Goal: Communication & Community: Participate in discussion

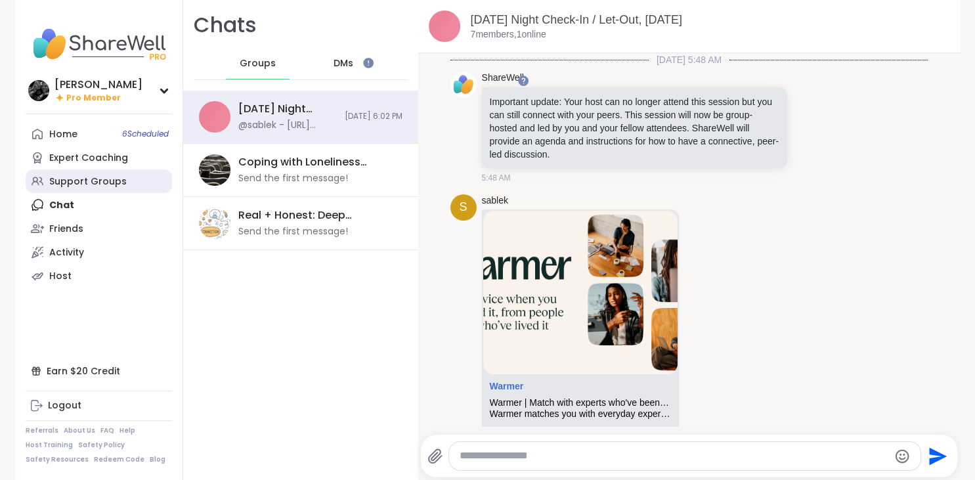
click at [98, 188] on link "Support Groups" at bounding box center [99, 181] width 146 height 24
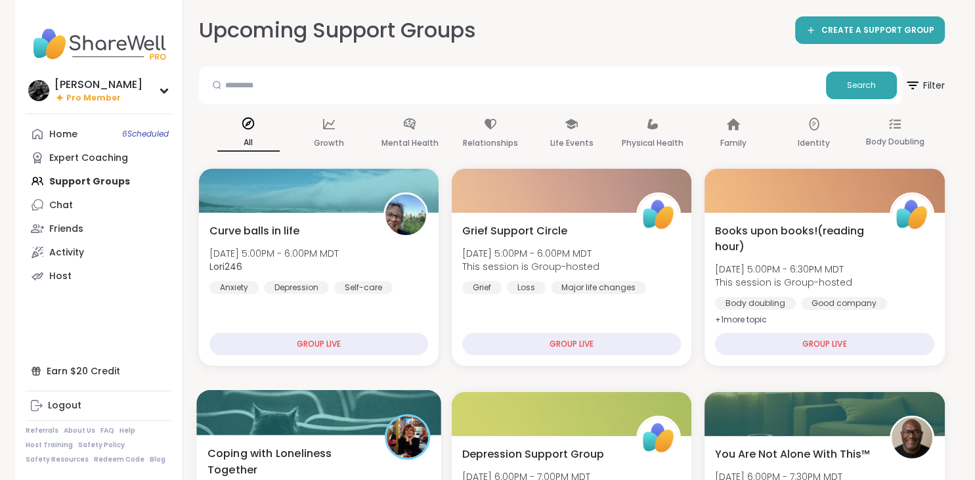
click at [316, 432] on div at bounding box center [318, 412] width 245 height 45
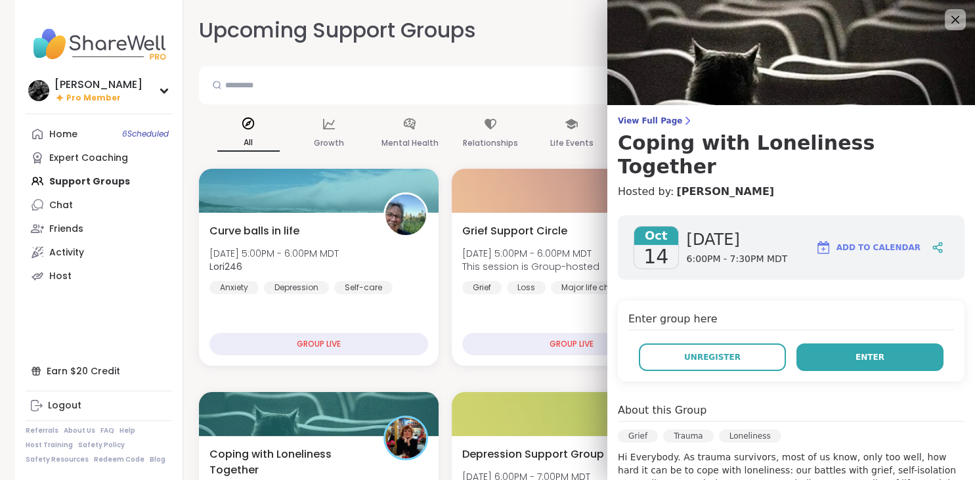
click at [842, 343] on button "Enter" at bounding box center [869, 357] width 147 height 28
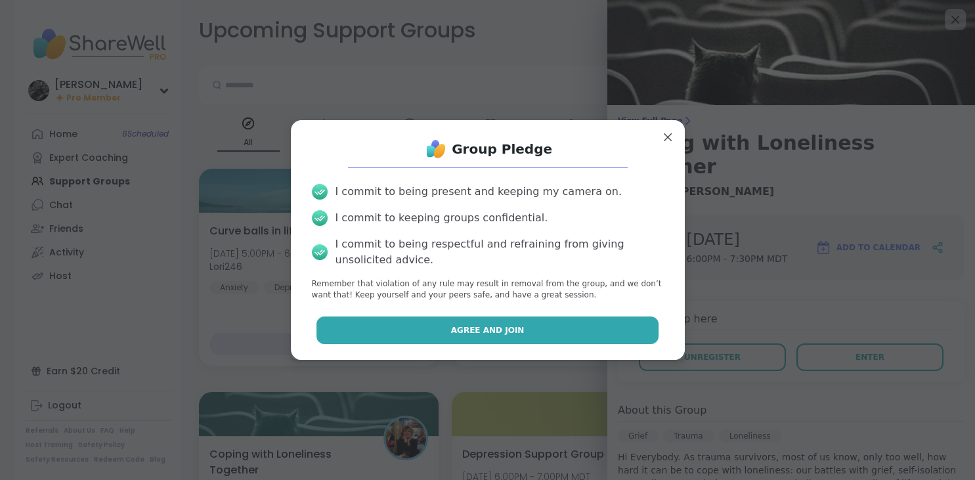
click at [498, 318] on button "Agree and Join" at bounding box center [487, 330] width 342 height 28
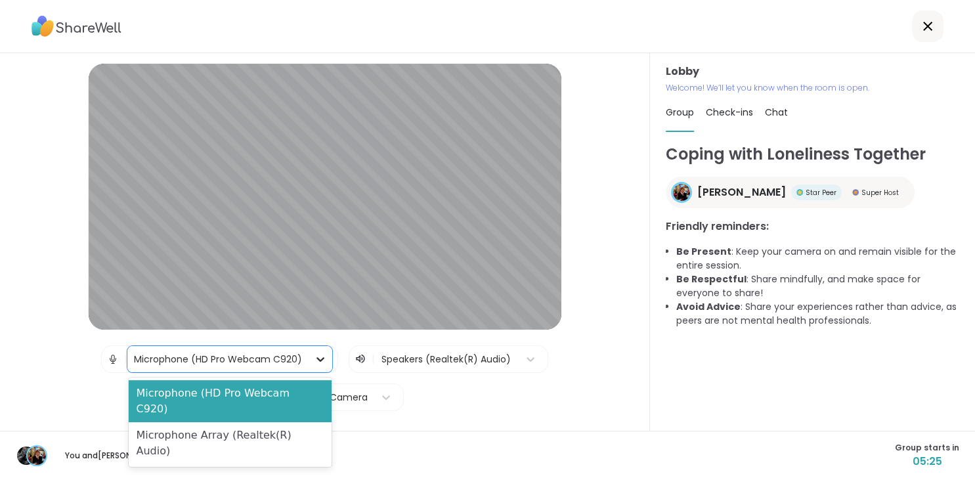
click at [314, 360] on icon at bounding box center [320, 359] width 13 height 13
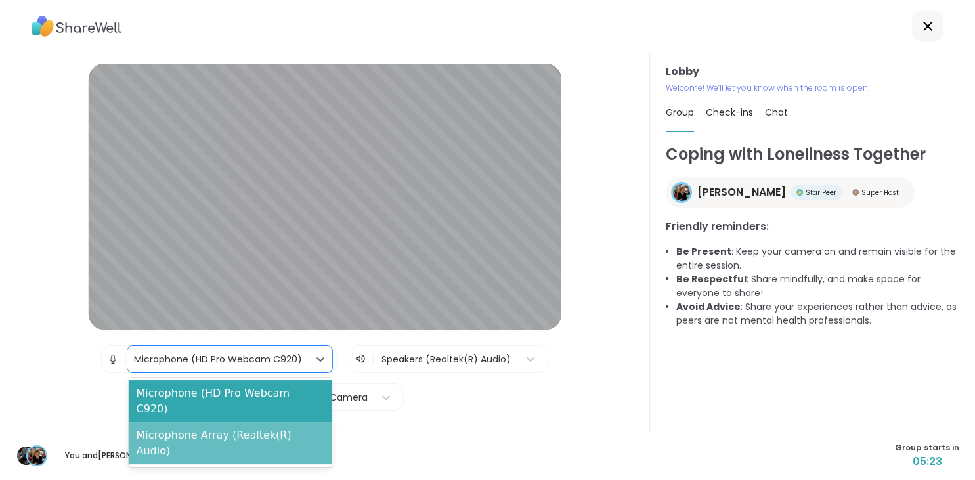
click at [285, 422] on div "Microphone Array (Realtek(R) Audio)" at bounding box center [230, 443] width 203 height 42
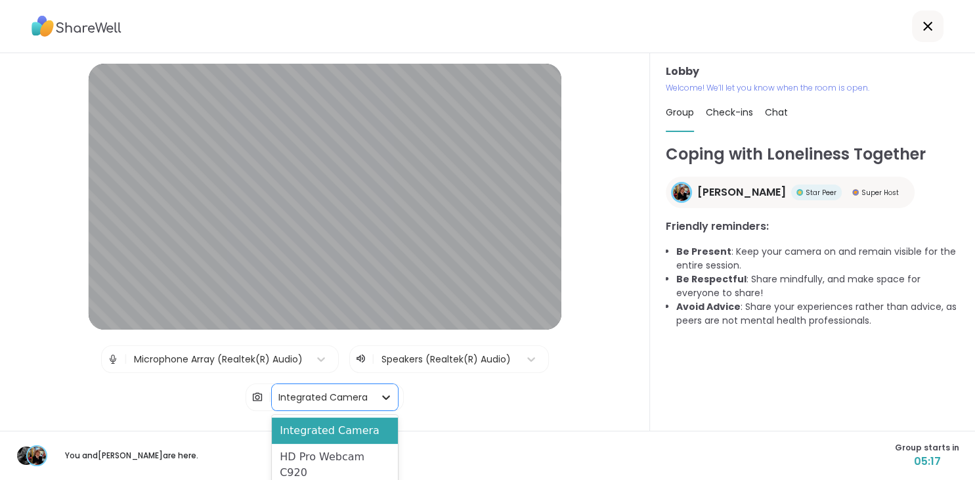
click at [389, 400] on icon at bounding box center [385, 397] width 13 height 13
click at [326, 461] on div "HD Pro Webcam C920" at bounding box center [334, 465] width 125 height 42
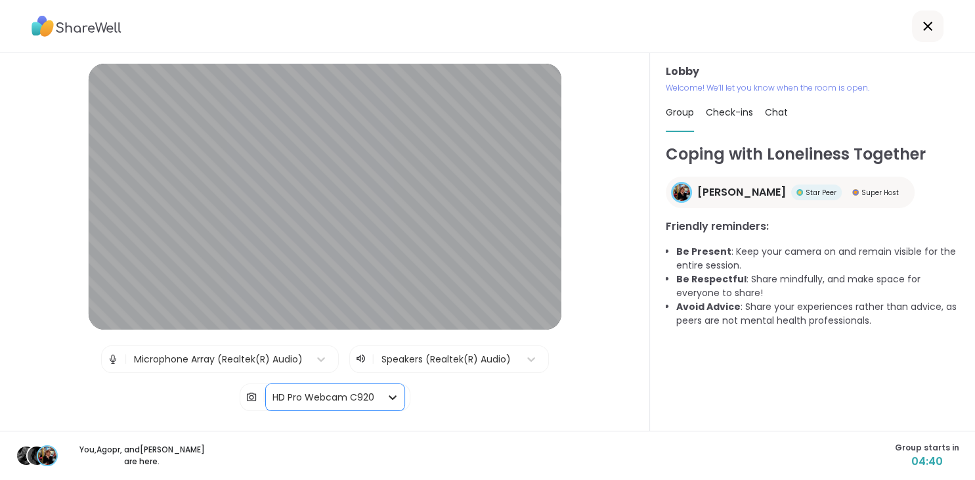
click at [392, 400] on icon at bounding box center [392, 397] width 13 height 13
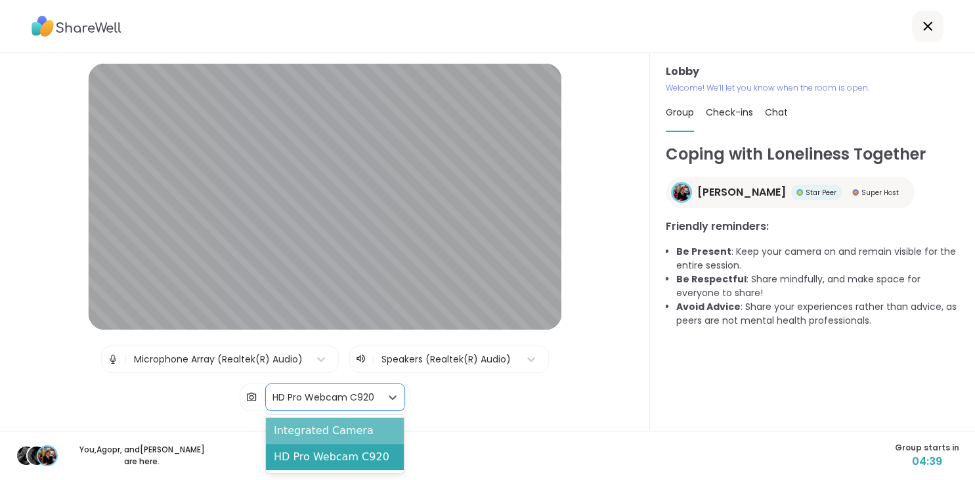
click at [362, 427] on div "Integrated Camera" at bounding box center [335, 430] width 138 height 26
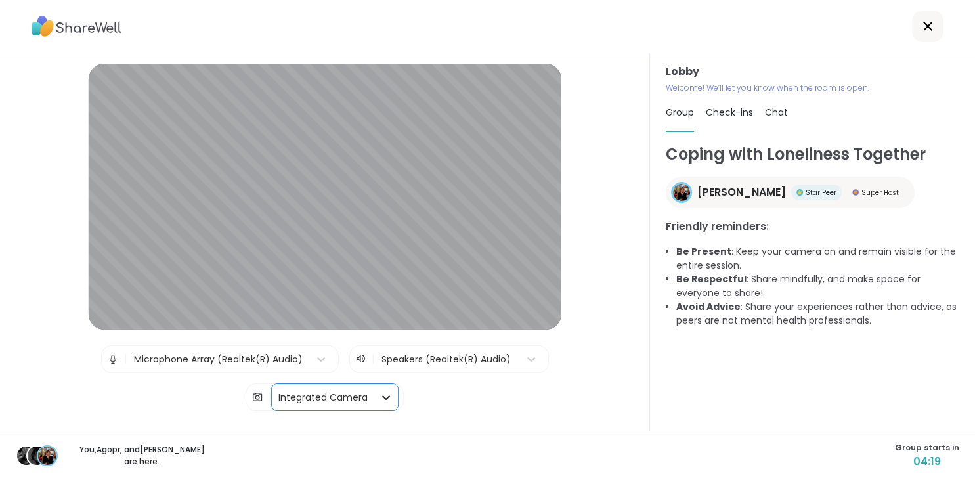
click at [392, 401] on icon at bounding box center [385, 397] width 13 height 13
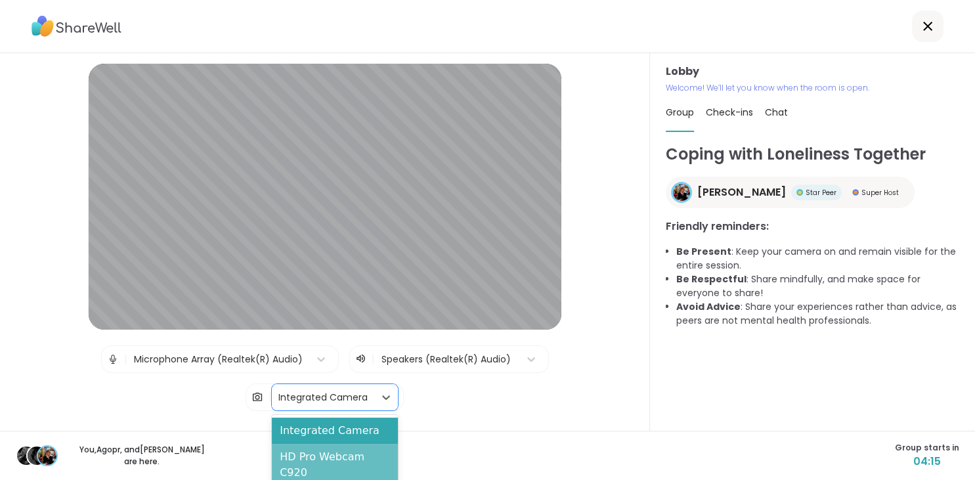
click at [351, 454] on div "HD Pro Webcam C920" at bounding box center [334, 465] width 125 height 42
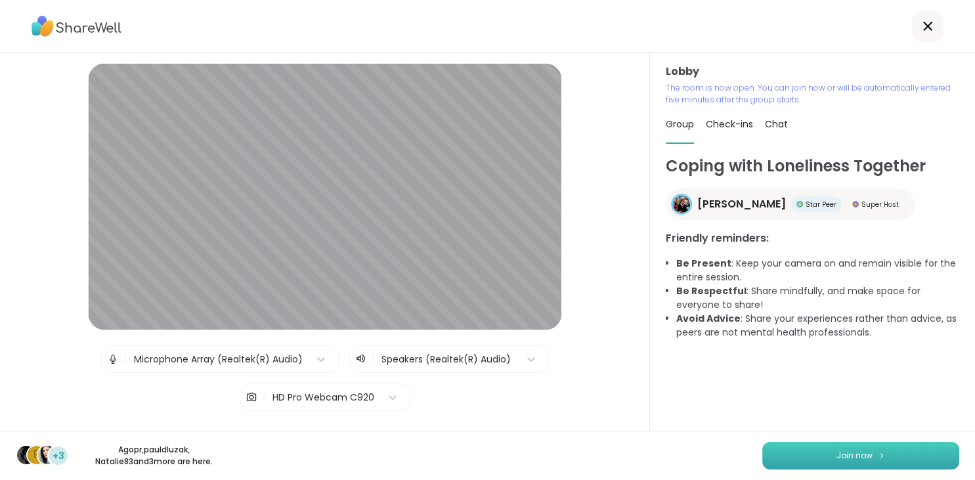
click at [907, 458] on button "Join now" at bounding box center [860, 456] width 197 height 28
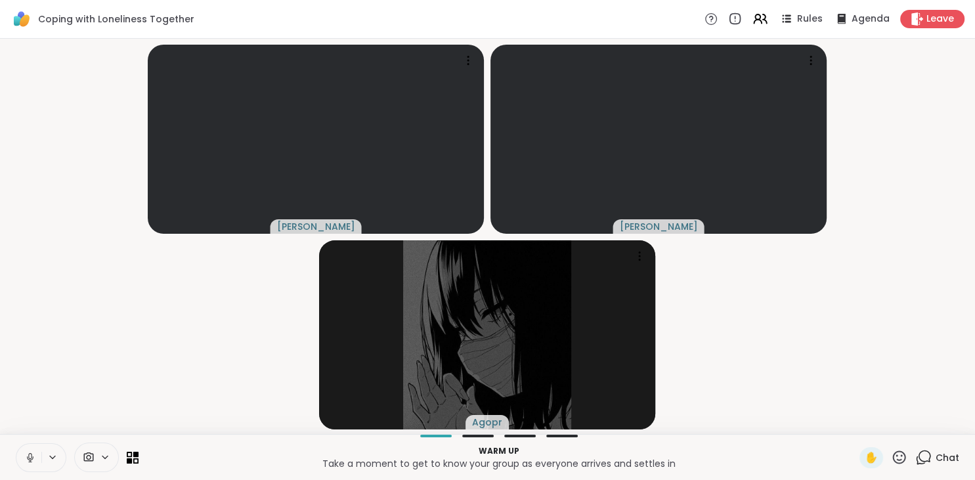
click at [100, 460] on icon at bounding box center [105, 457] width 11 height 11
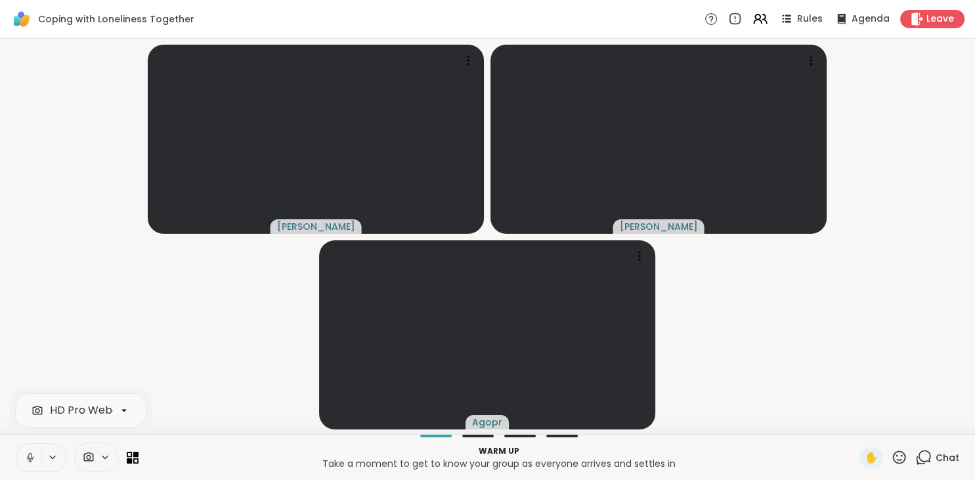
click at [207, 329] on video-player-container "[PERSON_NAME] Agopr" at bounding box center [487, 236] width 959 height 385
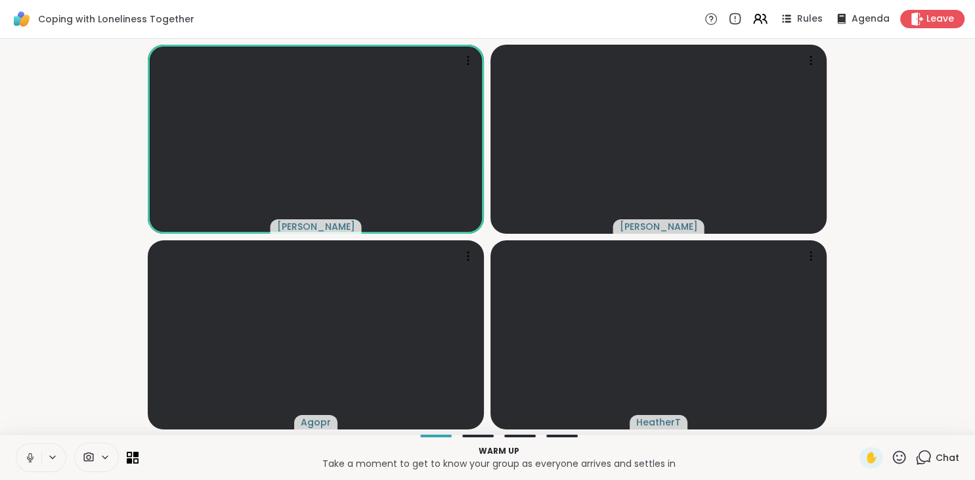
click at [32, 458] on icon at bounding box center [30, 458] width 12 height 12
click at [62, 330] on video-player-container "[PERSON_NAME] Agopr HeatherT" at bounding box center [487, 236] width 959 height 385
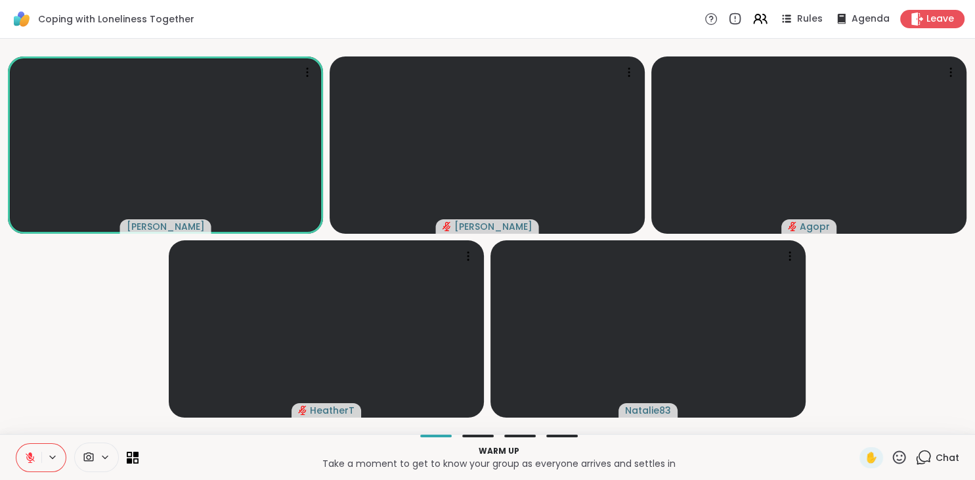
click at [26, 456] on icon at bounding box center [30, 458] width 12 height 12
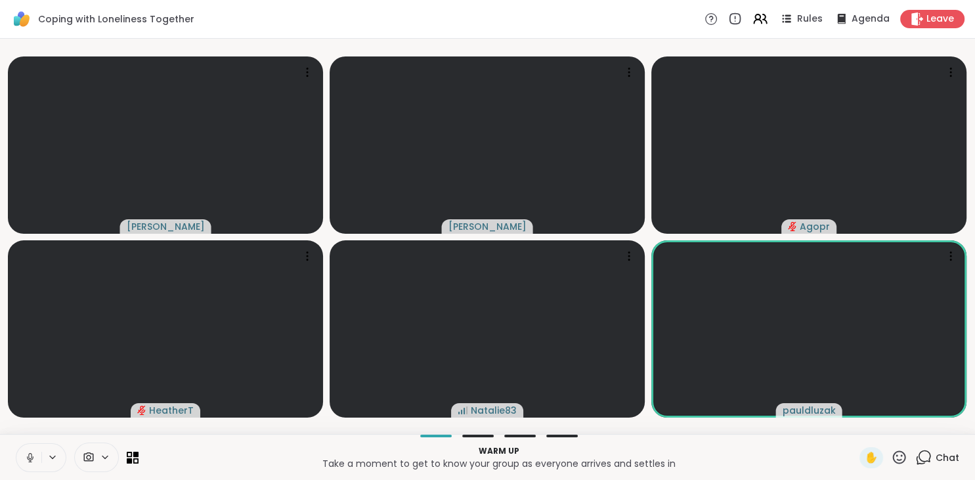
drag, startPoint x: 26, startPoint y: 456, endPoint x: 35, endPoint y: 448, distance: 12.1
click at [35, 448] on button at bounding box center [28, 458] width 25 height 28
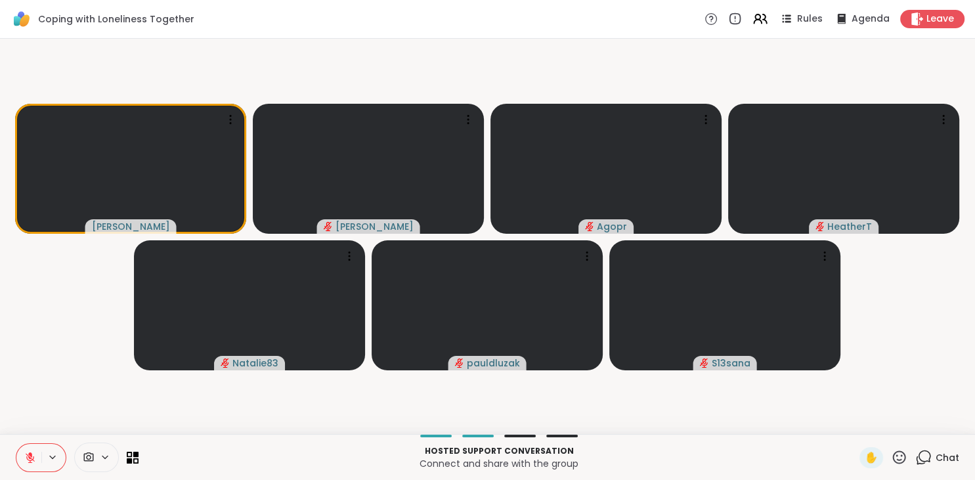
click at [45, 321] on video-player-container "[PERSON_NAME] Agopr HeatherT Natalie83 pauldluzak S13sana" at bounding box center [487, 236] width 959 height 385
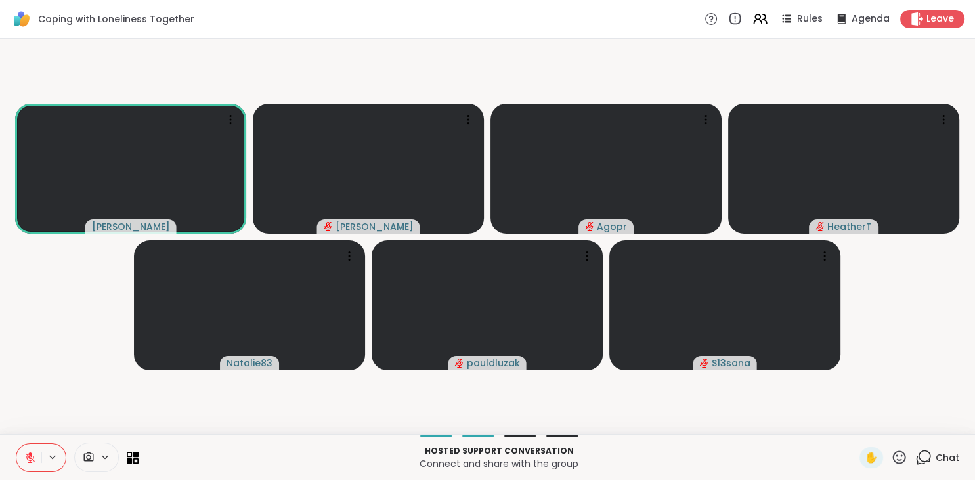
click at [65, 374] on video-player-container "[PERSON_NAME] Agopr HeatherT Natalie83 pauldluzak S13sana" at bounding box center [487, 236] width 959 height 385
click at [28, 456] on icon at bounding box center [30, 457] width 9 height 9
click at [30, 456] on icon at bounding box center [30, 458] width 12 height 12
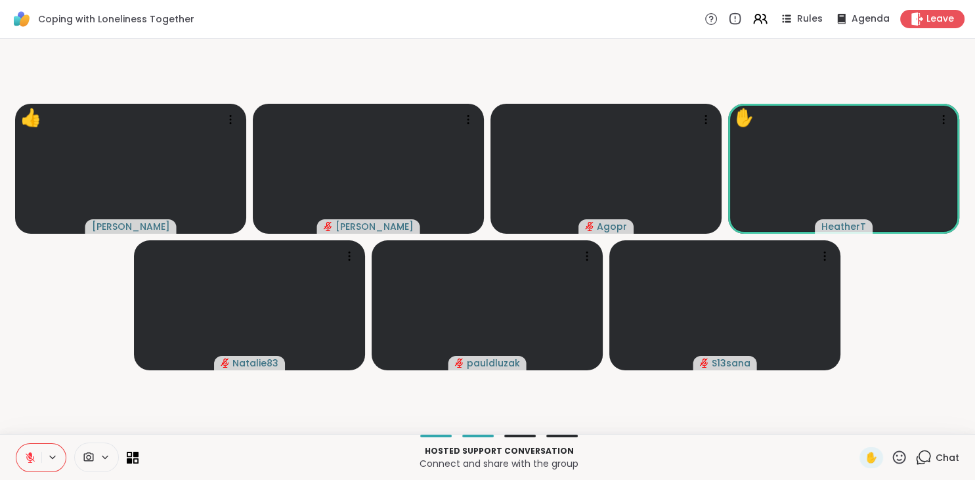
click at [844, 393] on video-player-container "👍 [PERSON_NAME] Agopr ✋ HeatherT Natalie83 pauldluzak S13sana" at bounding box center [487, 236] width 959 height 385
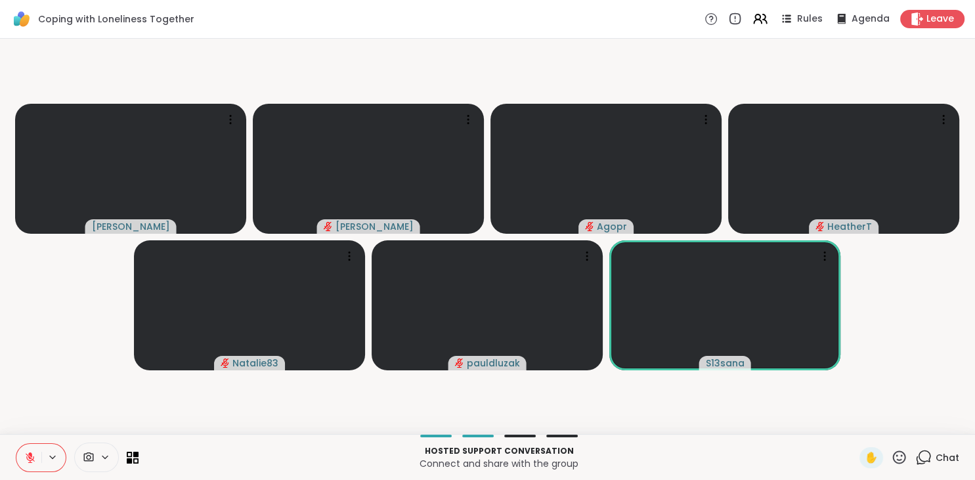
click at [651, 411] on video-player-container "[PERSON_NAME] Agopr HeatherT Natalie83 pauldluzak S13sana" at bounding box center [487, 236] width 959 height 385
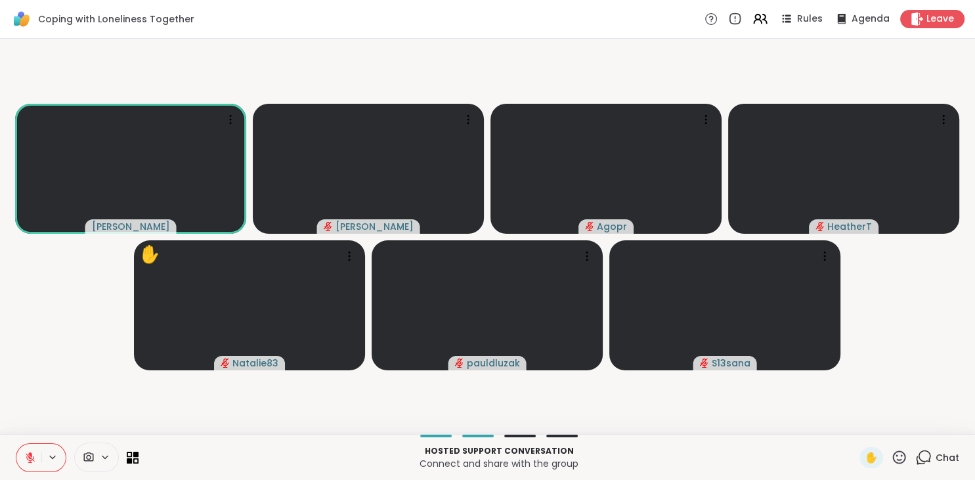
click at [842, 392] on video-player-container "[PERSON_NAME] Agopr HeatherT ✋ Natalie83 pauldluzak S13sana" at bounding box center [487, 236] width 959 height 385
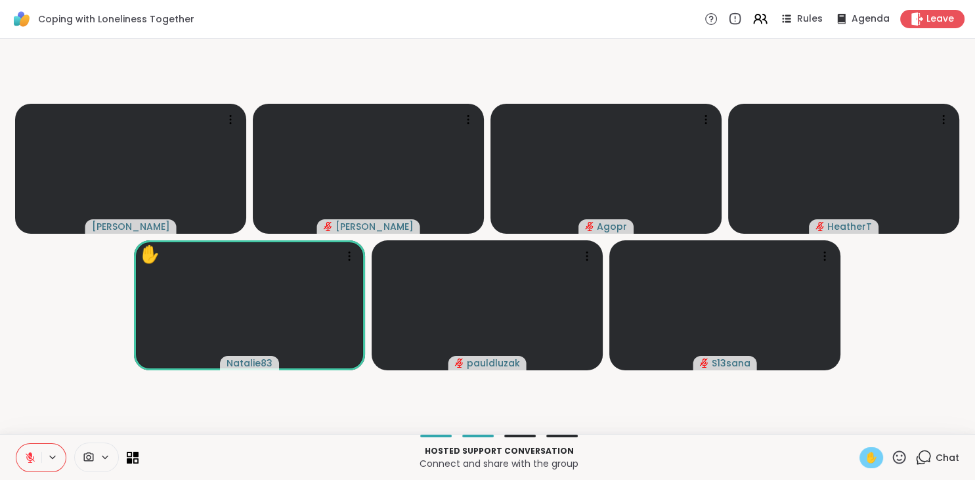
click at [870, 453] on span "✋" at bounding box center [871, 458] width 13 height 16
click at [25, 414] on video-player-container "[PERSON_NAME] ✋ [PERSON_NAME] Agopr HeatherT ✋ Natalie83 pauldluzak S13sana" at bounding box center [487, 236] width 959 height 385
click at [26, 412] on video-player-container "[PERSON_NAME] ✋ [PERSON_NAME] Agopr HeatherT ✋ Natalie83 pauldluzak S13sana" at bounding box center [487, 236] width 959 height 385
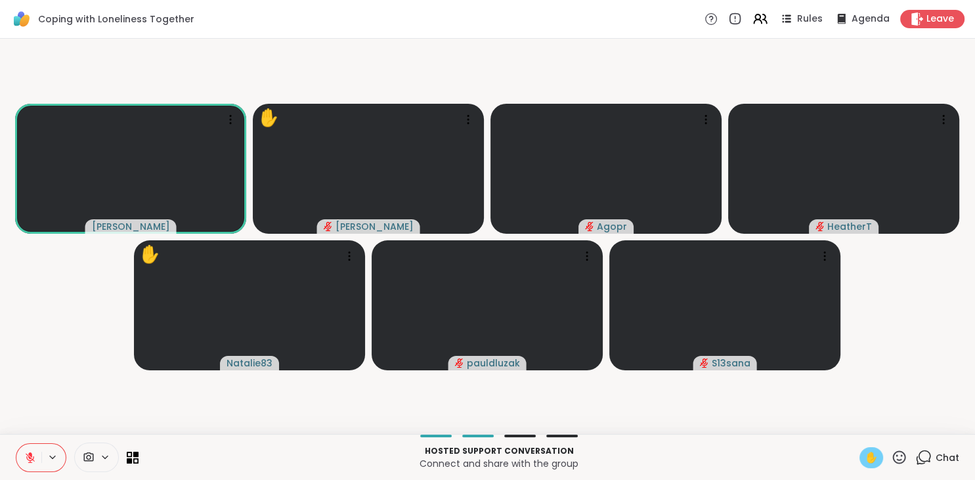
click at [30, 456] on icon at bounding box center [30, 458] width 12 height 12
click at [874, 457] on span "✋" at bounding box center [871, 458] width 13 height 16
click at [31, 462] on icon at bounding box center [30, 458] width 12 height 12
click at [56, 289] on video-player-container "[PERSON_NAME] Agopr HeatherT Natalie83 pauldluzak S13sana" at bounding box center [487, 236] width 959 height 385
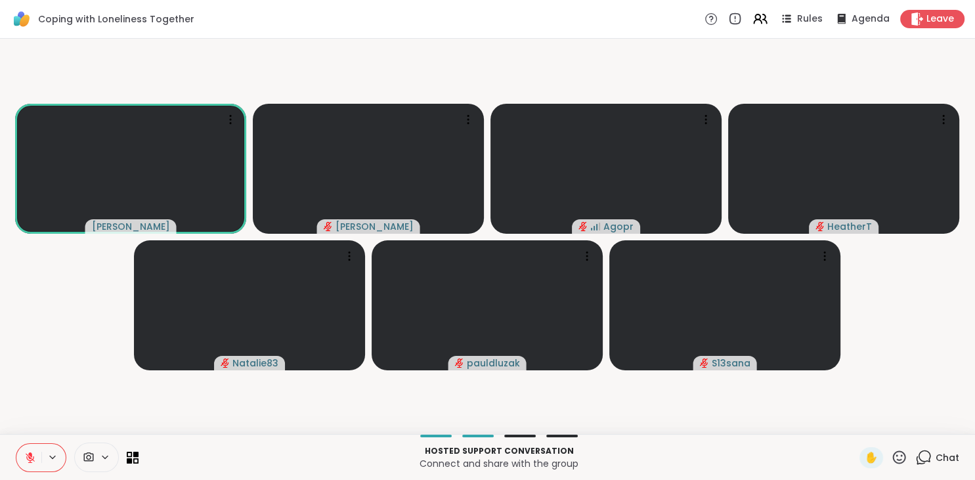
click at [31, 460] on icon at bounding box center [30, 458] width 12 height 12
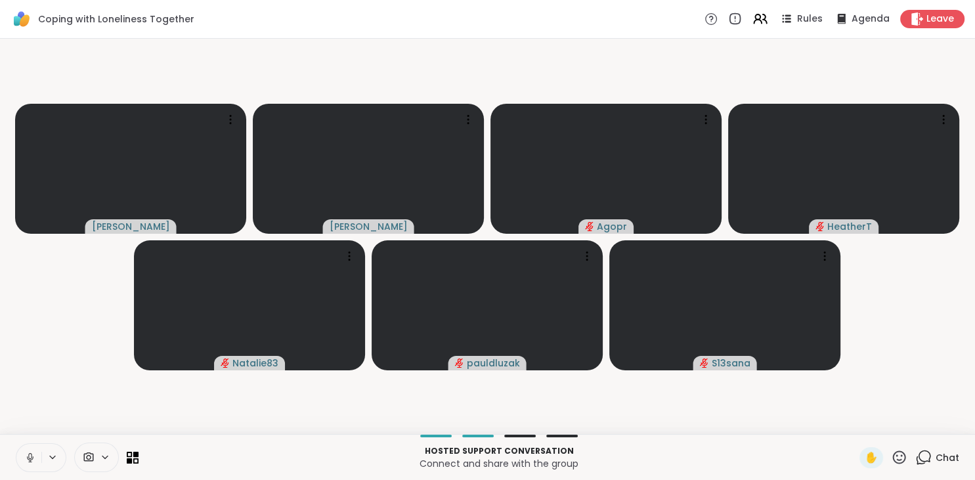
click at [31, 460] on icon at bounding box center [30, 458] width 7 height 4
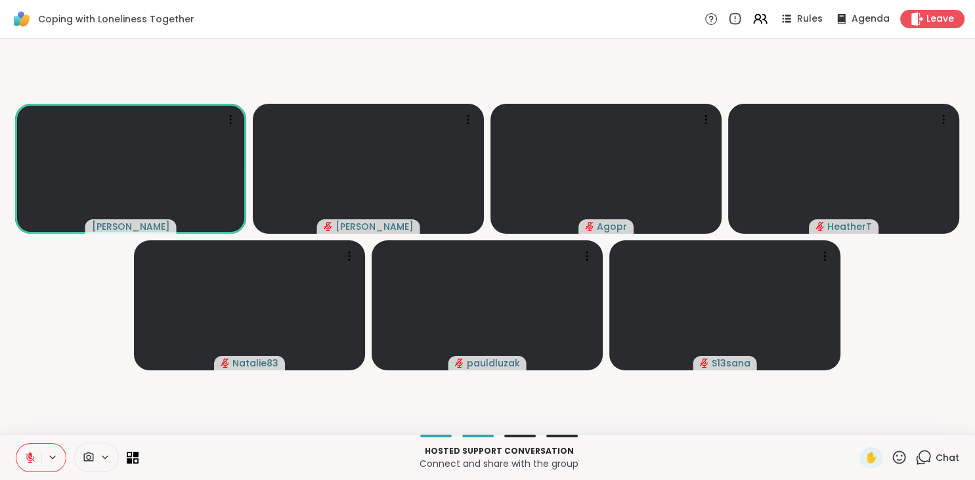
click at [31, 460] on icon at bounding box center [30, 458] width 12 height 12
click at [28, 463] on icon at bounding box center [30, 458] width 12 height 12
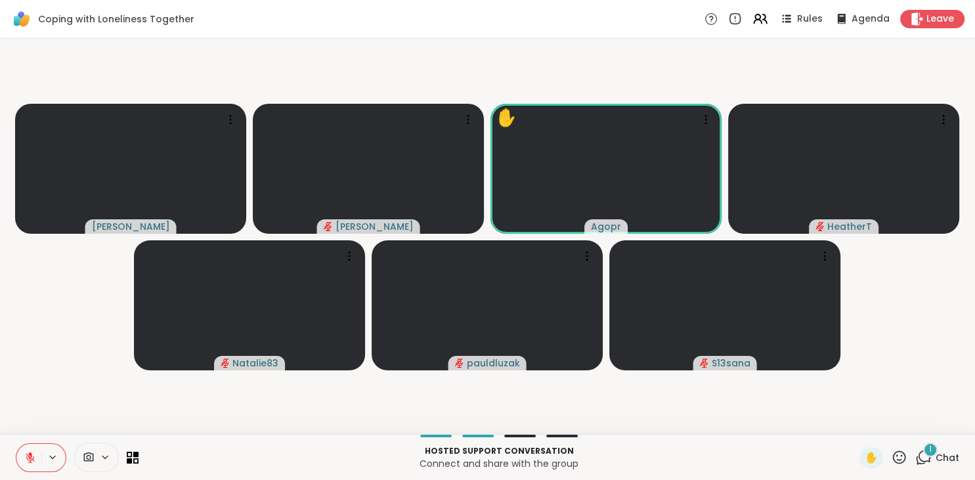
click at [928, 457] on icon at bounding box center [923, 457] width 16 height 16
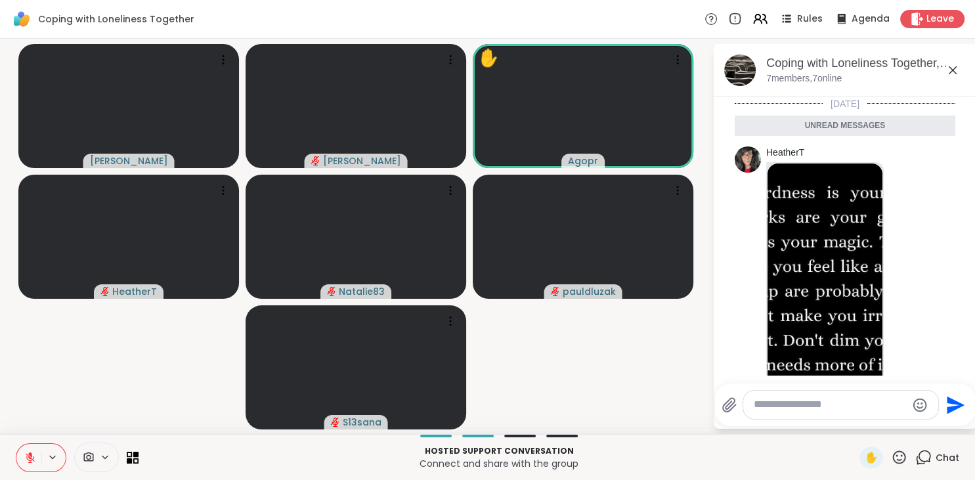
scroll to position [49, 0]
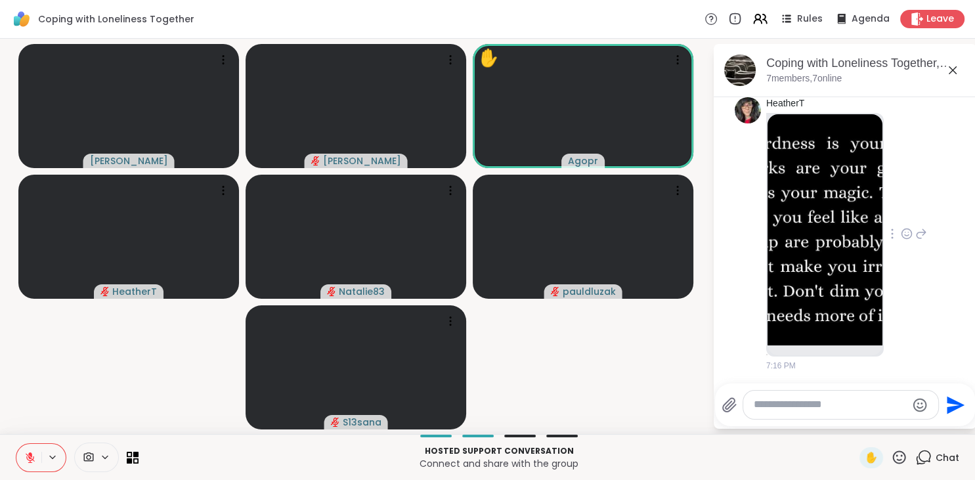
click at [908, 238] on icon at bounding box center [907, 234] width 10 height 10
click at [904, 214] on div "Select Reaction: Heart" at bounding box center [907, 213] width 12 height 12
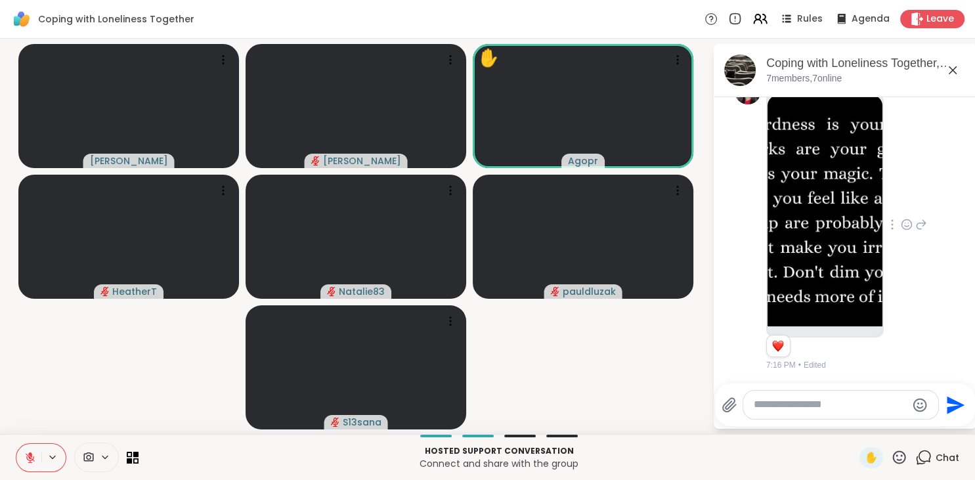
click at [818, 408] on textarea "Type your message" at bounding box center [830, 405] width 153 height 14
click at [952, 74] on icon at bounding box center [953, 70] width 16 height 16
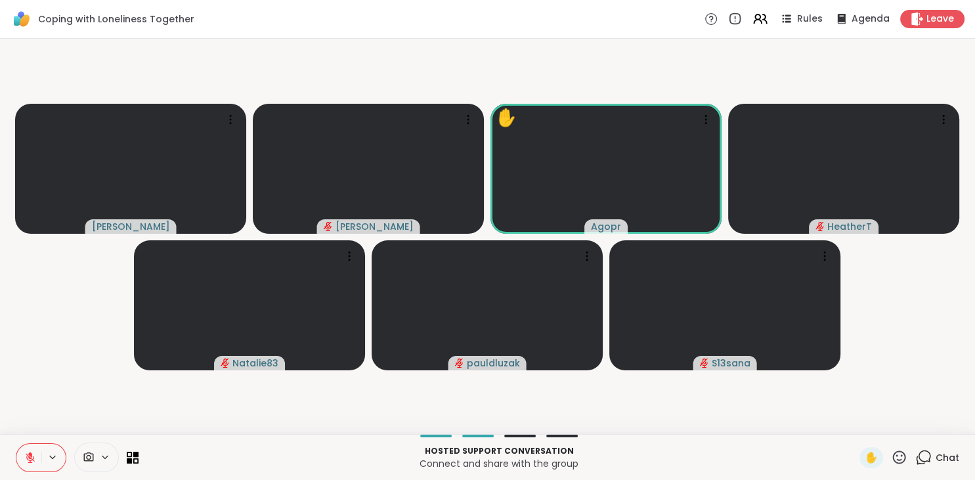
click at [920, 326] on video-player-container "[PERSON_NAME] ✋ Agopr HeatherT Natalie83 pauldluzak S13sana" at bounding box center [487, 236] width 959 height 385
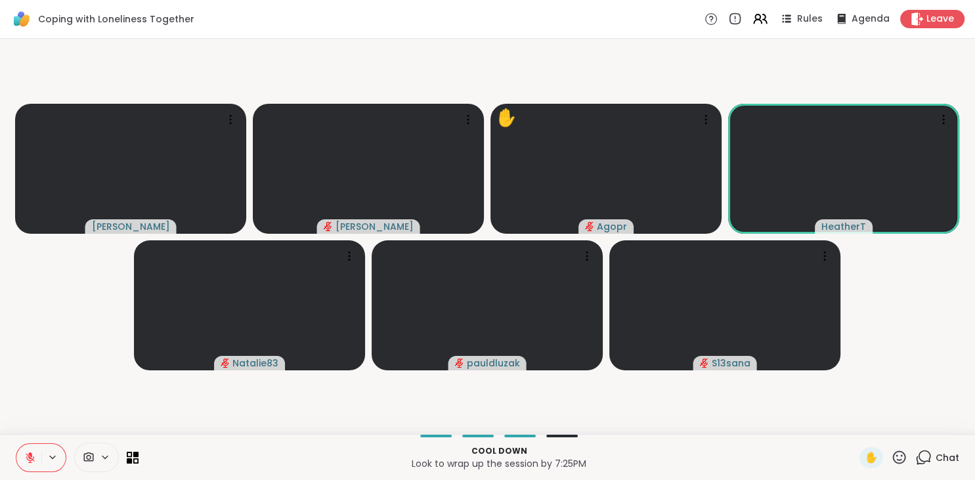
click at [56, 327] on video-player-container "[PERSON_NAME] ✋ Agopr HeatherT Natalie83 pauldluzak S13sana" at bounding box center [487, 236] width 959 height 385
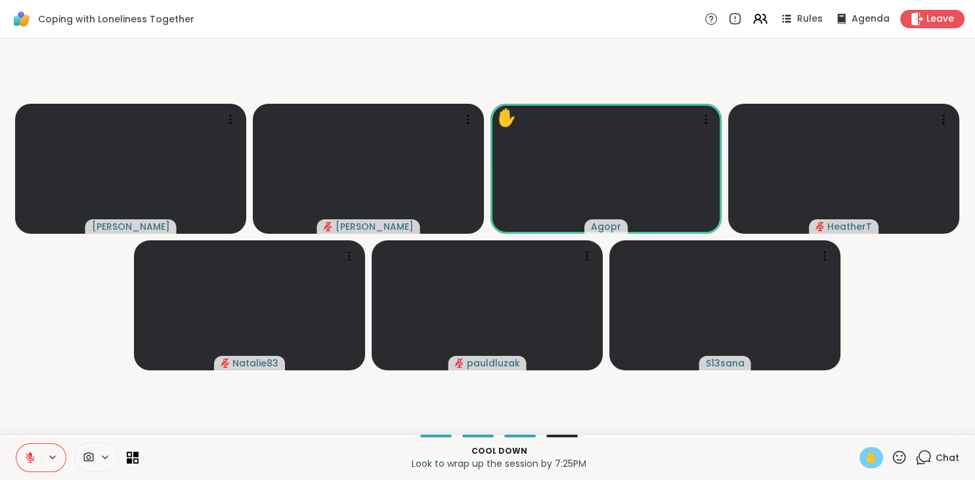
click at [874, 454] on span "✋" at bounding box center [871, 458] width 13 height 16
click at [53, 337] on video-player-container "[PERSON_NAME] ✋ [PERSON_NAME] ✋ Agopr HeatherT Natalie83 pauldluzak S13sana" at bounding box center [487, 236] width 959 height 385
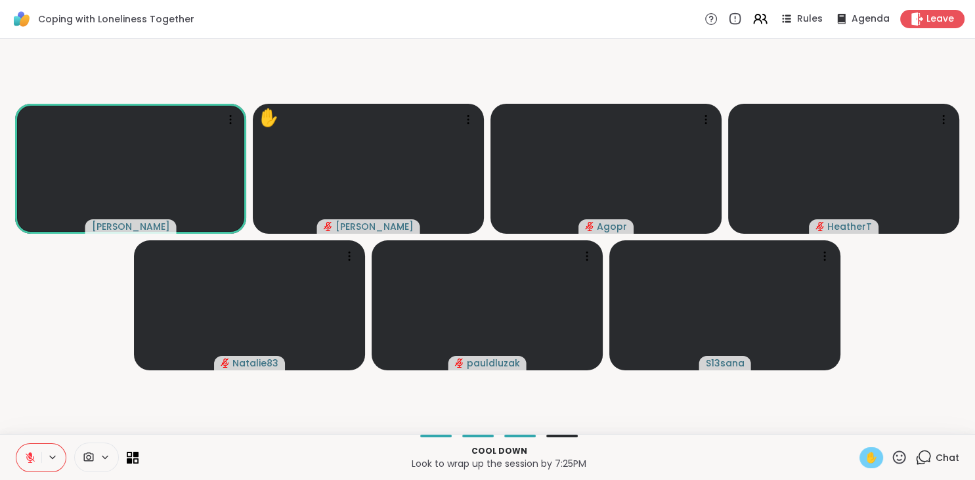
click at [33, 455] on icon at bounding box center [30, 458] width 12 height 12
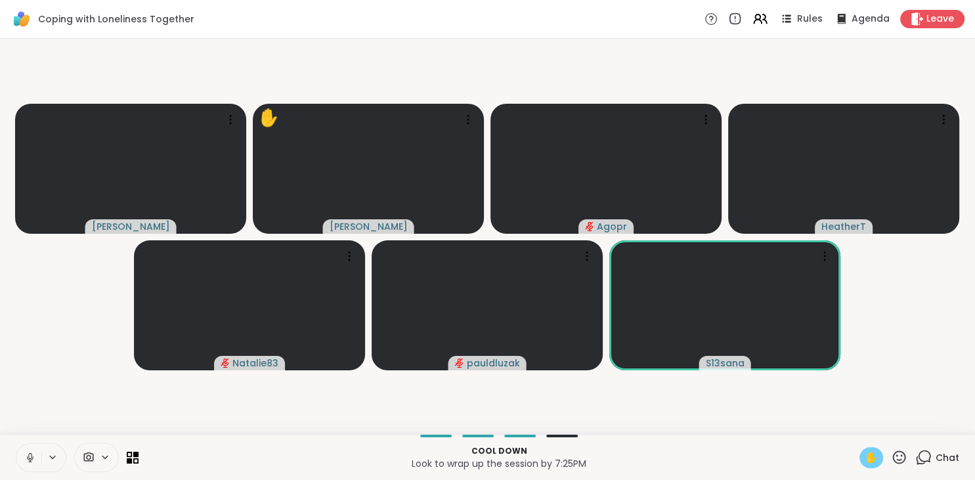
click at [33, 455] on icon at bounding box center [30, 458] width 12 height 12
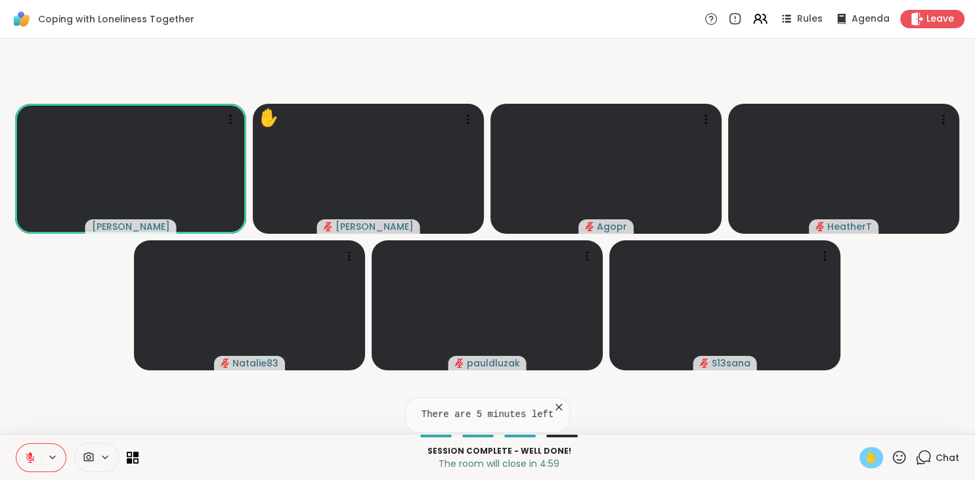
click at [74, 306] on video-player-container "[PERSON_NAME] ✋ [PERSON_NAME] Agopr HeatherT Natalie83 pauldluzak S13sana" at bounding box center [487, 236] width 959 height 385
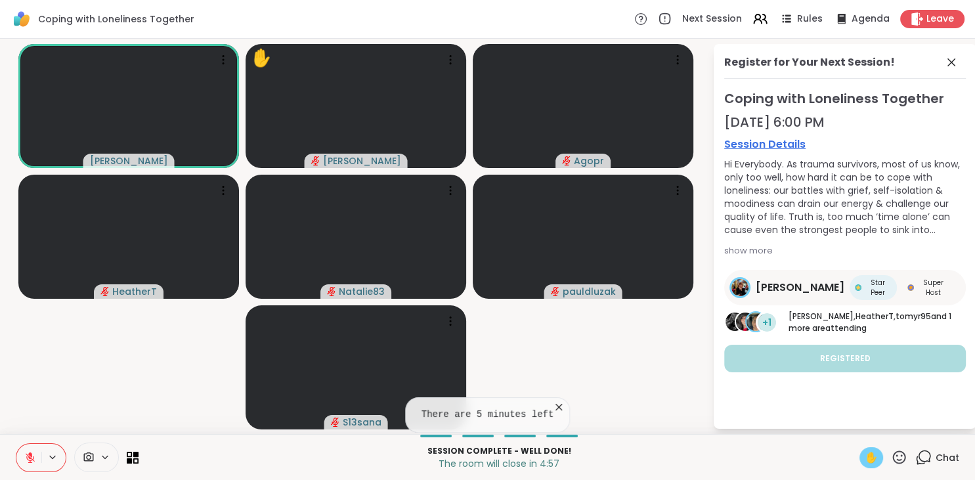
click at [868, 456] on span "✋" at bounding box center [871, 458] width 13 height 16
click at [950, 63] on icon at bounding box center [951, 62] width 8 height 8
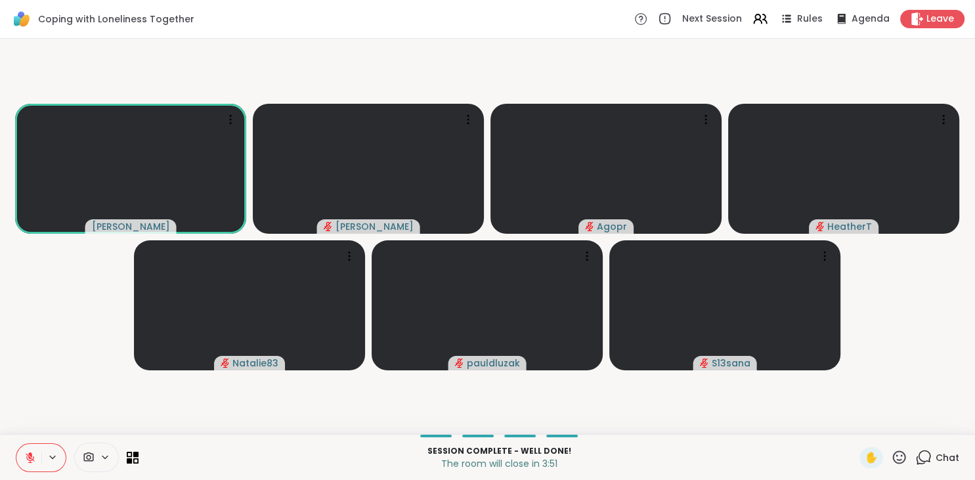
click at [52, 379] on video-player-container "[PERSON_NAME] Agopr HeatherT Natalie83 pauldluzak S13sana" at bounding box center [487, 236] width 959 height 385
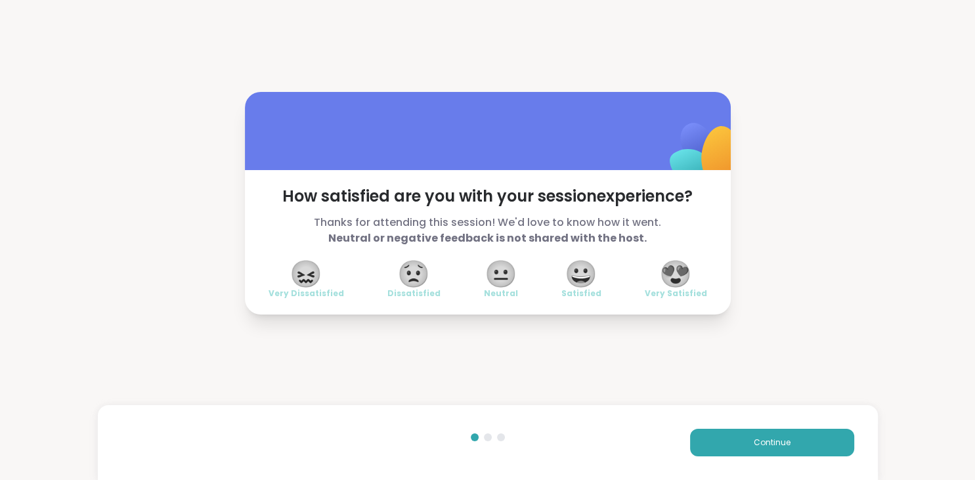
click at [679, 277] on span "😍" at bounding box center [675, 274] width 33 height 24
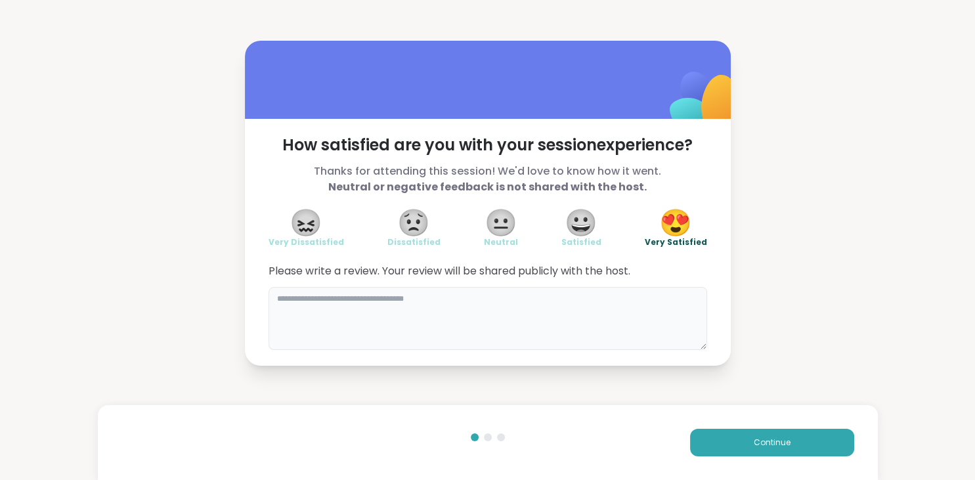
click at [574, 316] on textarea at bounding box center [487, 318] width 438 height 63
type textarea "**********"
click at [808, 441] on button "Continue" at bounding box center [772, 443] width 164 height 28
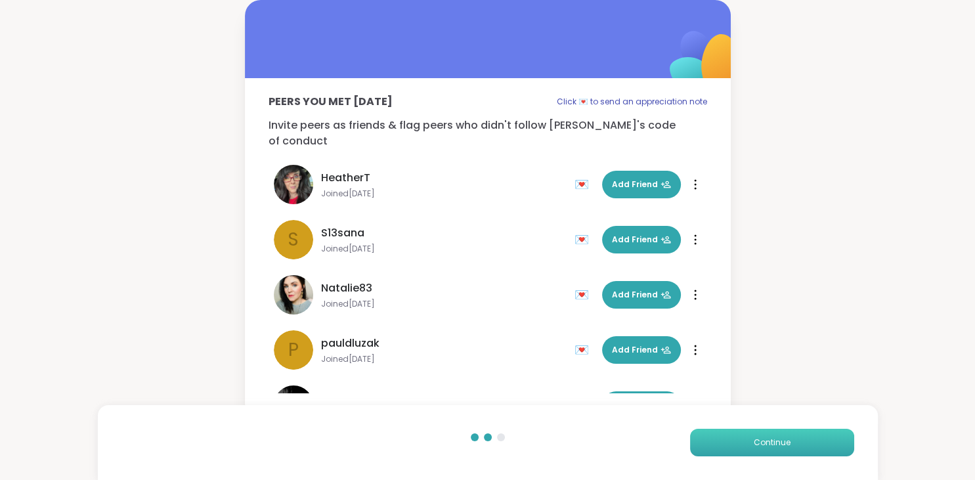
click at [808, 441] on button "Continue" at bounding box center [772, 443] width 164 height 28
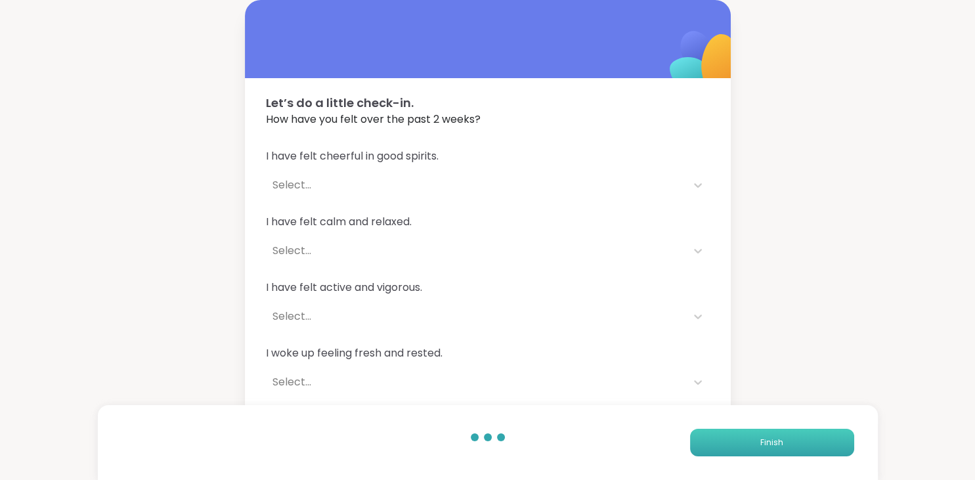
click at [808, 441] on button "Finish" at bounding box center [772, 443] width 164 height 28
